Goal: Find contact information: Obtain details needed to contact an individual or organization

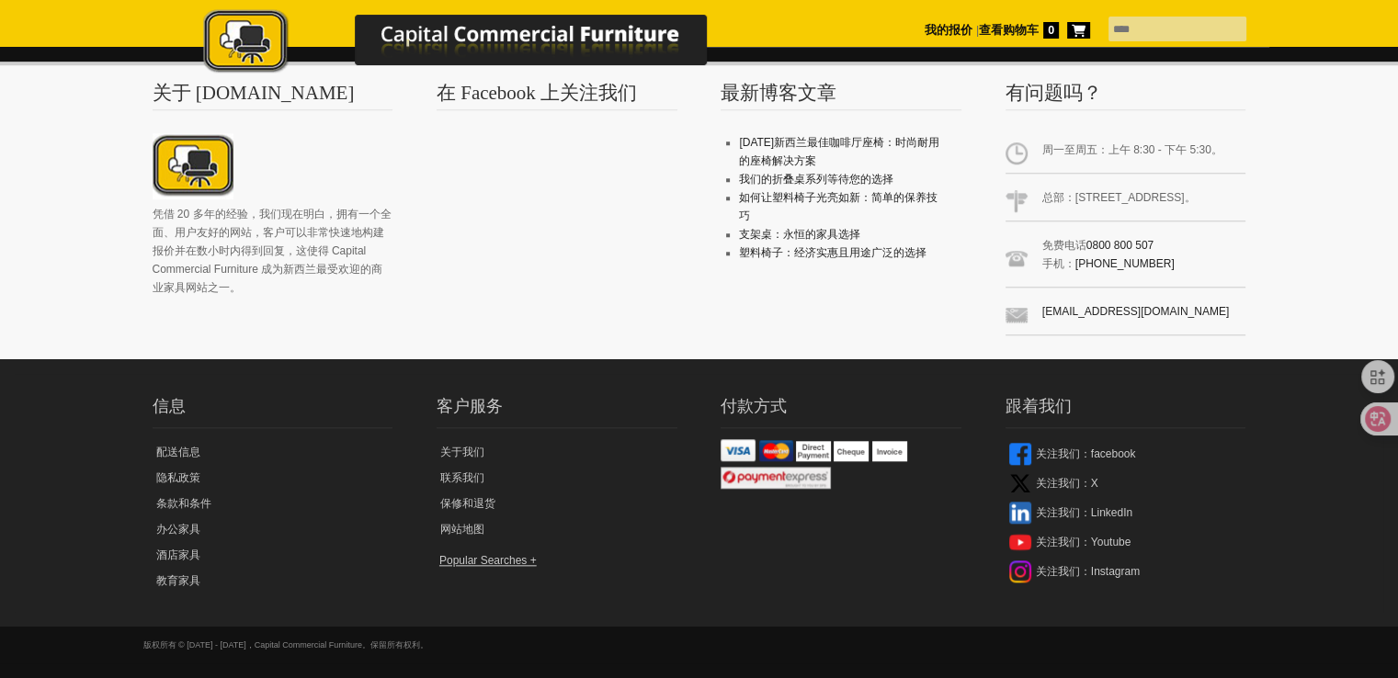
scroll to position [1757, 0]
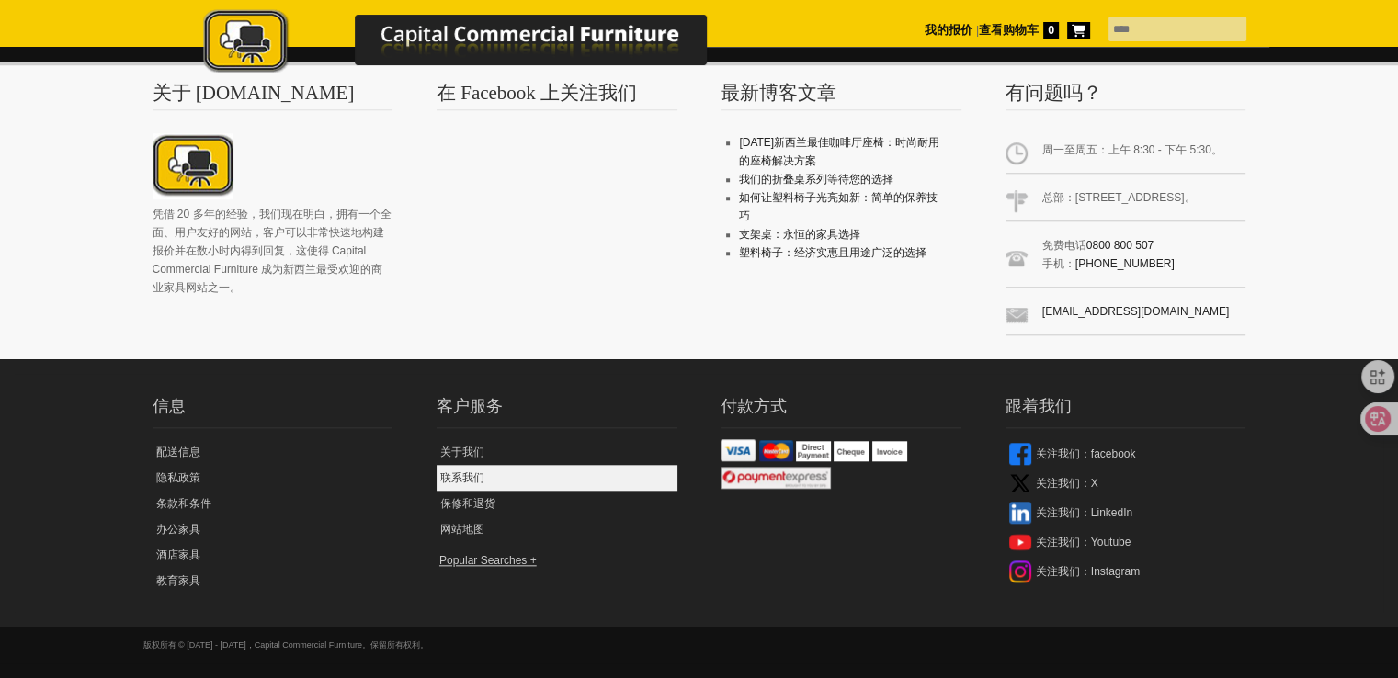
click at [448, 476] on font "联系我们" at bounding box center [462, 477] width 44 height 13
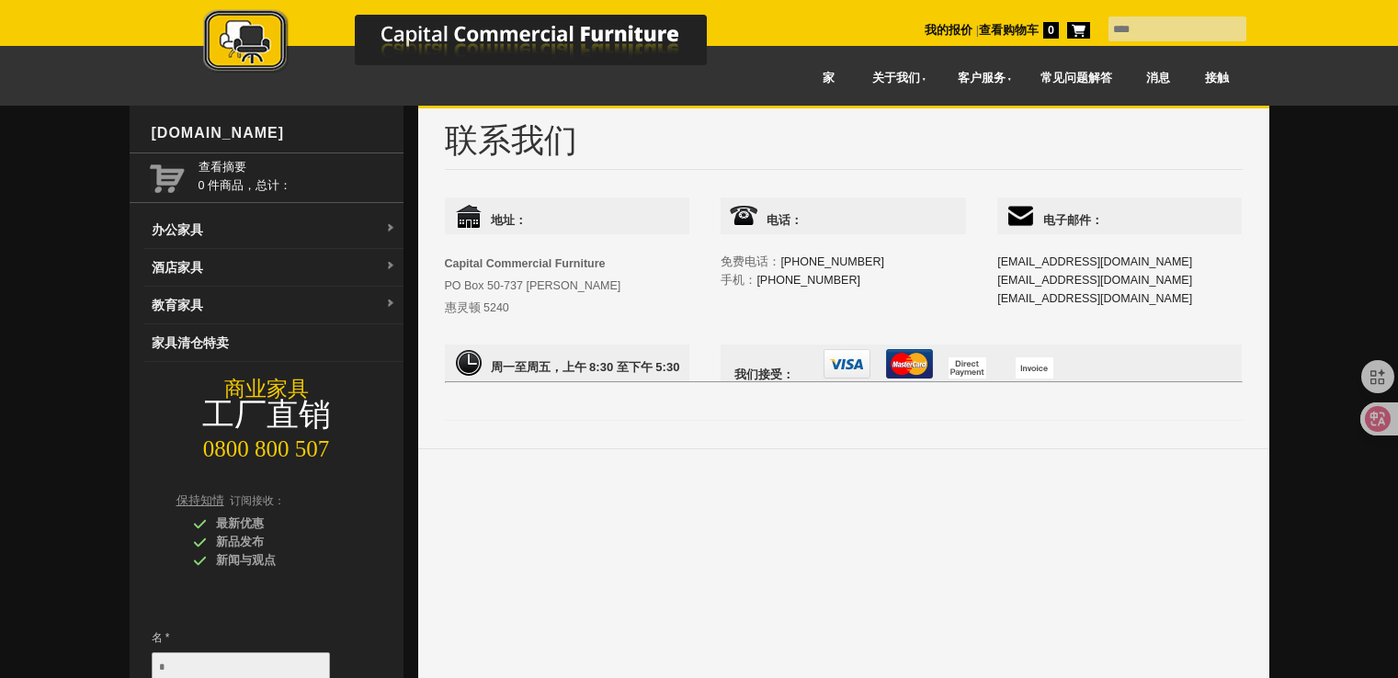
scroll to position [92, 0]
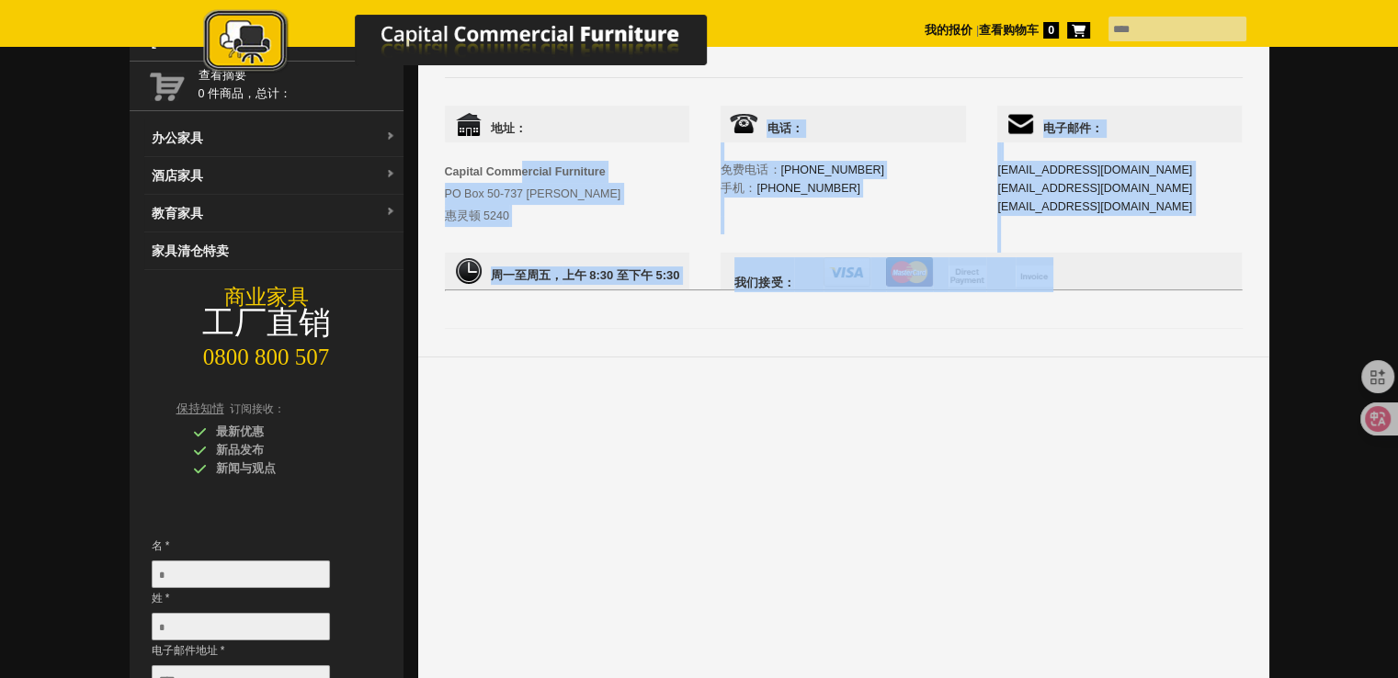
drag, startPoint x: 437, startPoint y: 168, endPoint x: 518, endPoint y: 167, distance: 80.9
click at [518, 167] on div "联系我们 地址： Capital Commercial Furniture PO Box 50-737 波里鲁阿 惠灵顿 5240 电话： 免费电话： [PH…" at bounding box center [843, 173] width 827 height 312
click at [659, 173] on div "地址： Capital Commercial Furniture PO Box 50-737 波里鲁阿 惠灵顿 5240" at bounding box center [567, 166] width 244 height 121
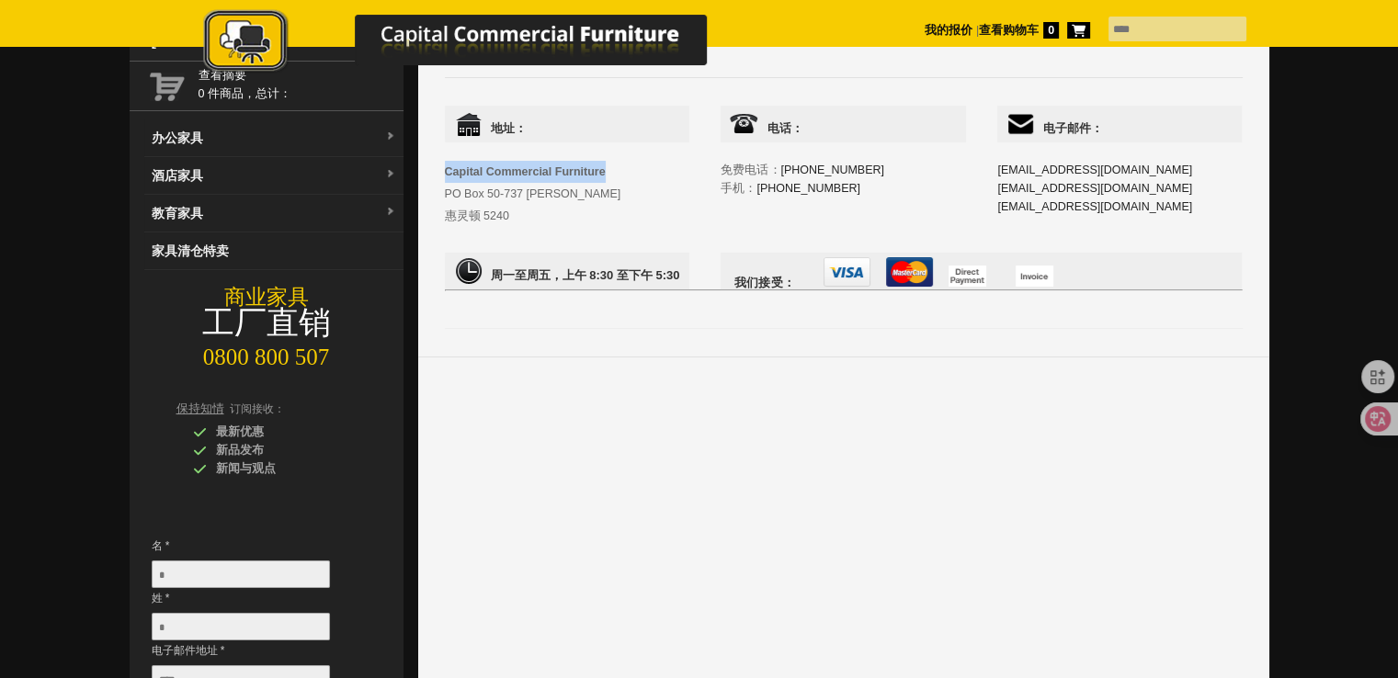
drag, startPoint x: 607, startPoint y: 170, endPoint x: 445, endPoint y: 167, distance: 162.7
click at [445, 167] on div "地址： Capital Commercial Furniture PO Box 50-737 波里鲁阿 惠灵顿 5240" at bounding box center [567, 166] width 244 height 121
copy font "Capital Commercial Furniture"
